Goal: Transaction & Acquisition: Purchase product/service

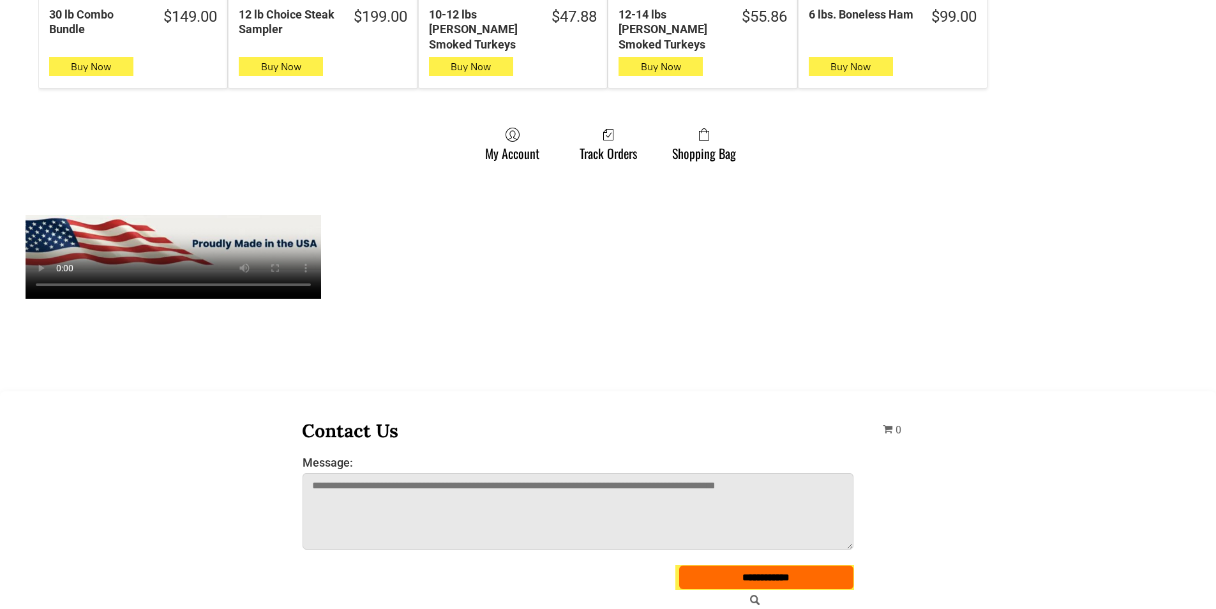
scroll to position [1022, 0]
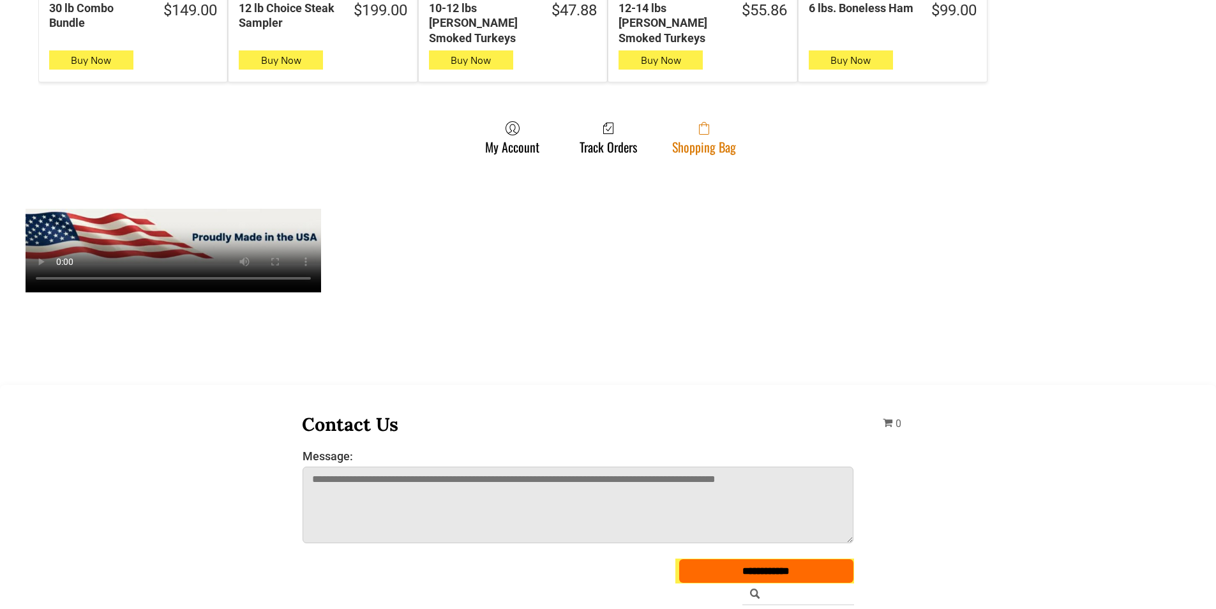
click at [696, 138] on link "Shopping Bag" at bounding box center [704, 138] width 77 height 34
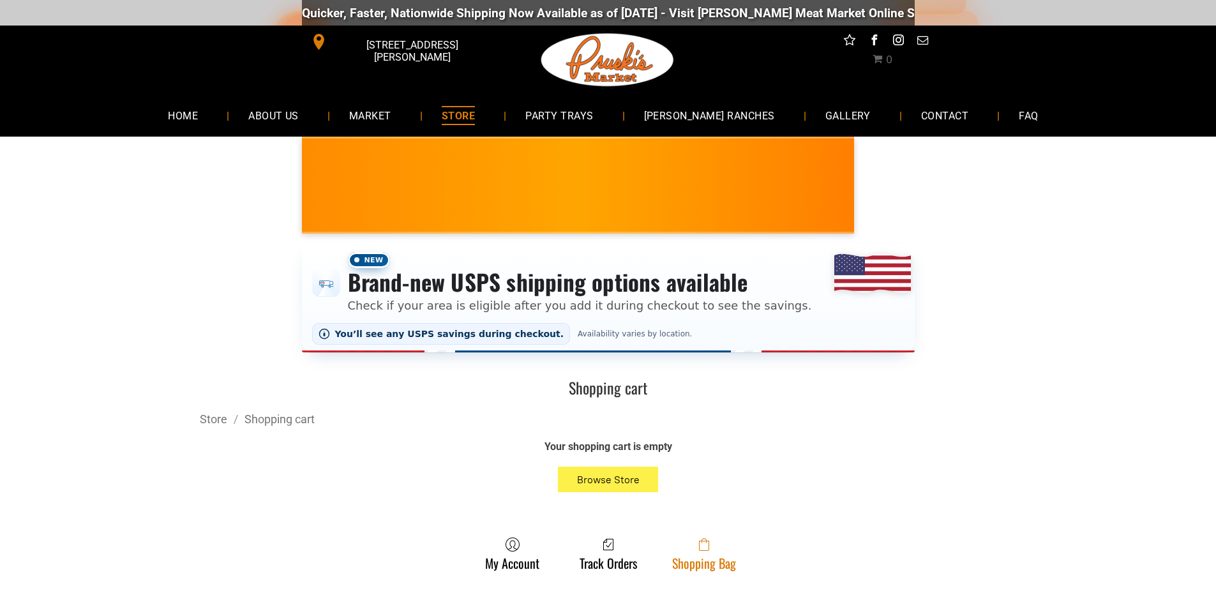
click at [684, 543] on span at bounding box center [704, 544] width 64 height 15
click at [674, 552] on span at bounding box center [704, 544] width 64 height 15
click at [695, 560] on link "Shopping Bag" at bounding box center [704, 554] width 77 height 34
